Goal: Navigation & Orientation: Find specific page/section

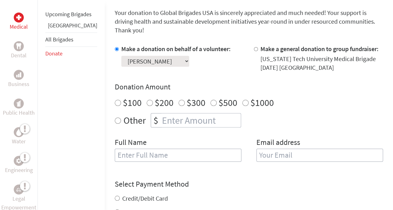
scroll to position [165, 0]
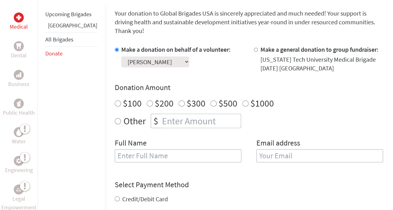
click at [175, 57] on select "Select a volunteer... [PERSON_NAME] [PERSON_NAME] [PERSON_NAME] [PERSON_NAME] […" at bounding box center [155, 62] width 68 height 11
click at [121, 57] on select "Select a volunteer... [PERSON_NAME] [PERSON_NAME] [PERSON_NAME] [PERSON_NAME] […" at bounding box center [155, 62] width 68 height 11
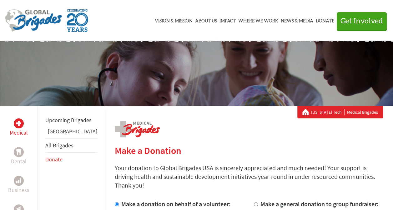
scroll to position [0, 0]
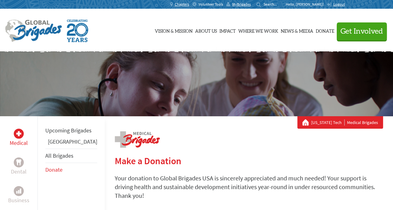
click at [223, 2] on span "Volunteer Tools" at bounding box center [210, 4] width 25 height 5
click at [250, 6] on span "MyBrigades" at bounding box center [241, 4] width 18 height 5
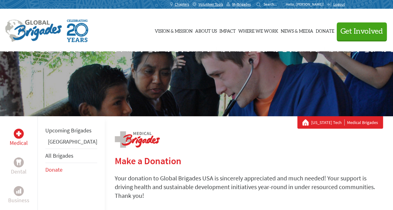
click at [312, 4] on p "Hello, [PERSON_NAME]!" at bounding box center [305, 4] width 41 height 5
click at [250, 2] on span "MyBrigades" at bounding box center [241, 4] width 18 height 5
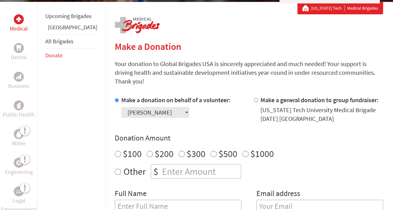
scroll to position [115, 0]
